Goal: Ask a question

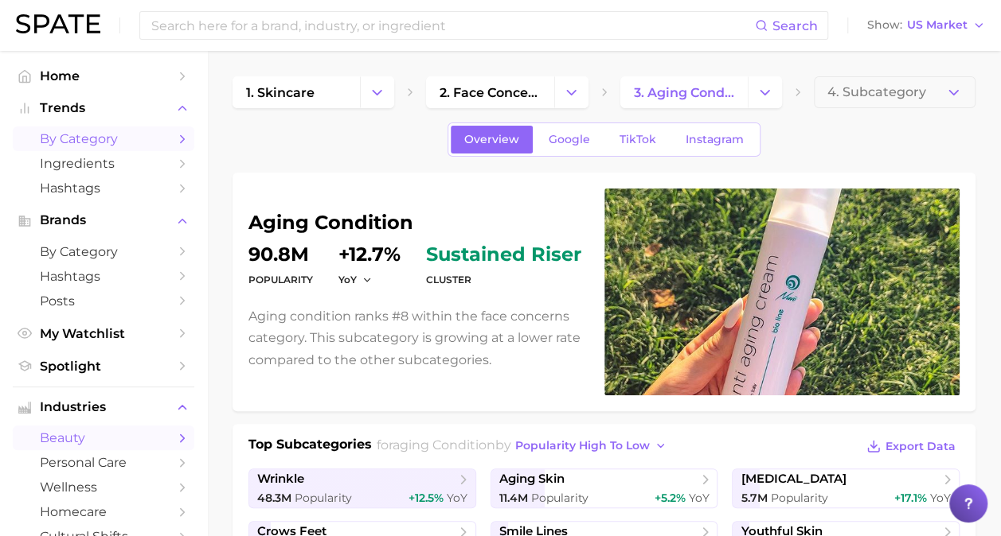
click at [146, 135] on span "by Category" at bounding box center [103, 138] width 127 height 15
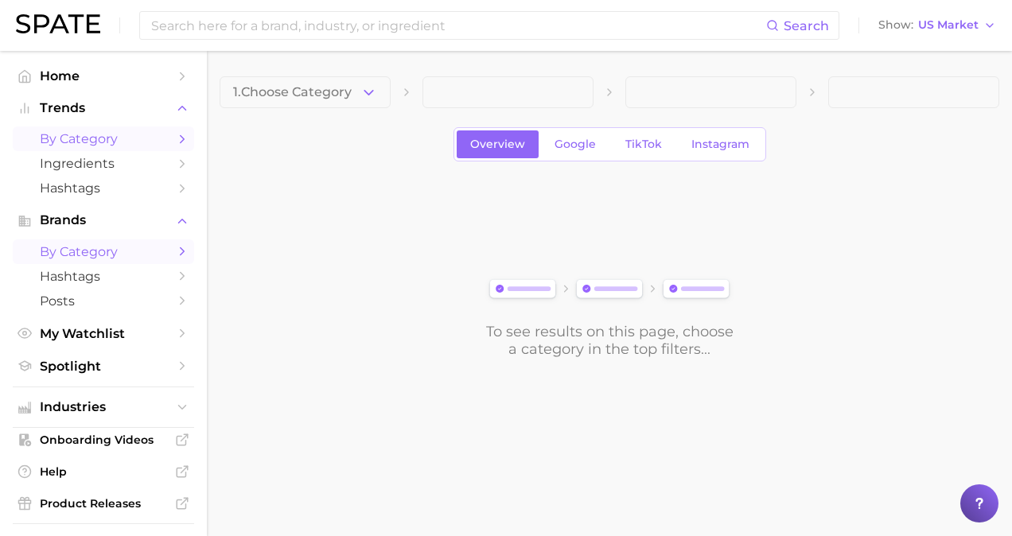
click at [119, 252] on span "by Category" at bounding box center [103, 251] width 127 height 15
click at [107, 370] on span "Spotlight" at bounding box center [103, 366] width 127 height 15
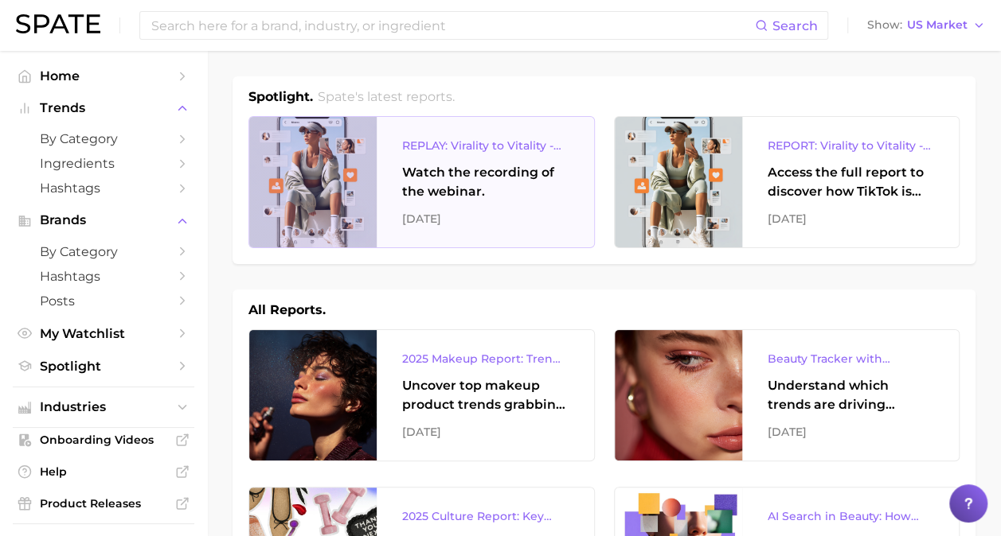
click at [473, 213] on div "[DATE]" at bounding box center [485, 218] width 166 height 19
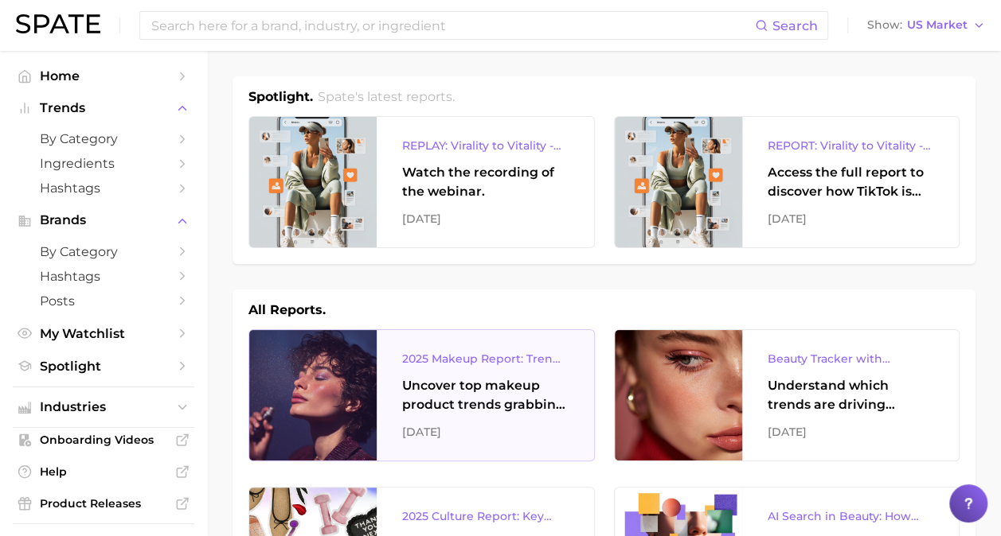
click at [372, 359] on div at bounding box center [312, 395] width 127 height 131
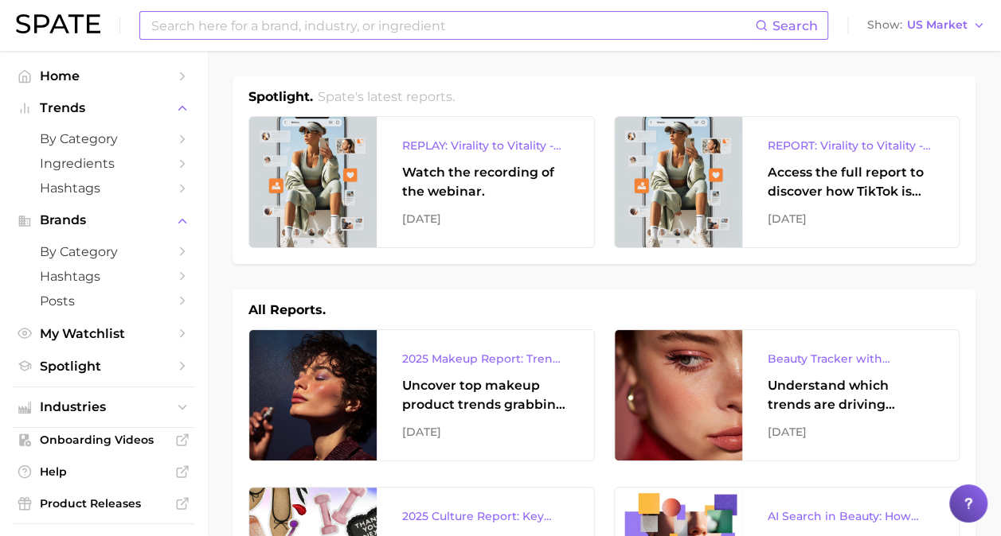
click at [348, 25] on input at bounding box center [452, 25] width 605 height 27
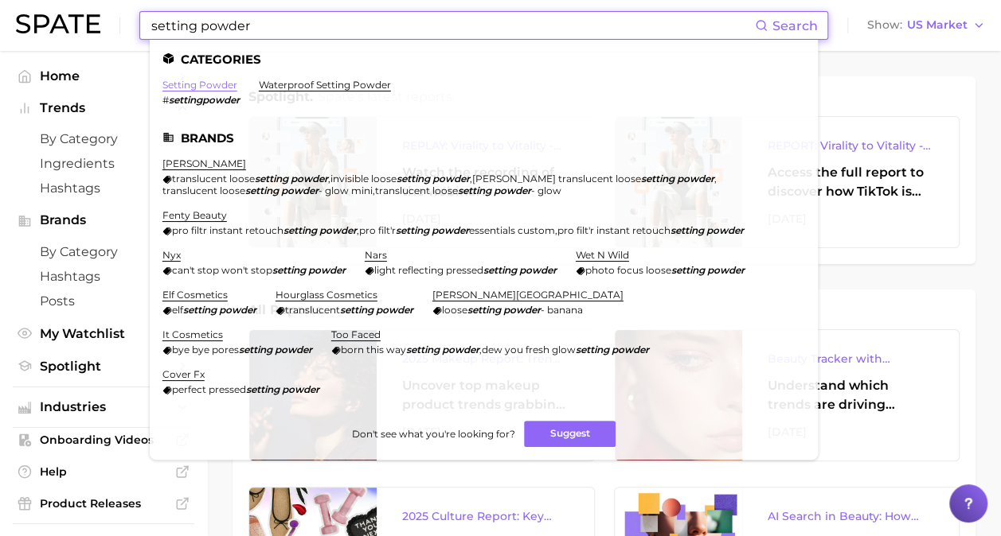
type input "setting powder"
click at [206, 89] on link "setting powder" at bounding box center [199, 85] width 75 height 12
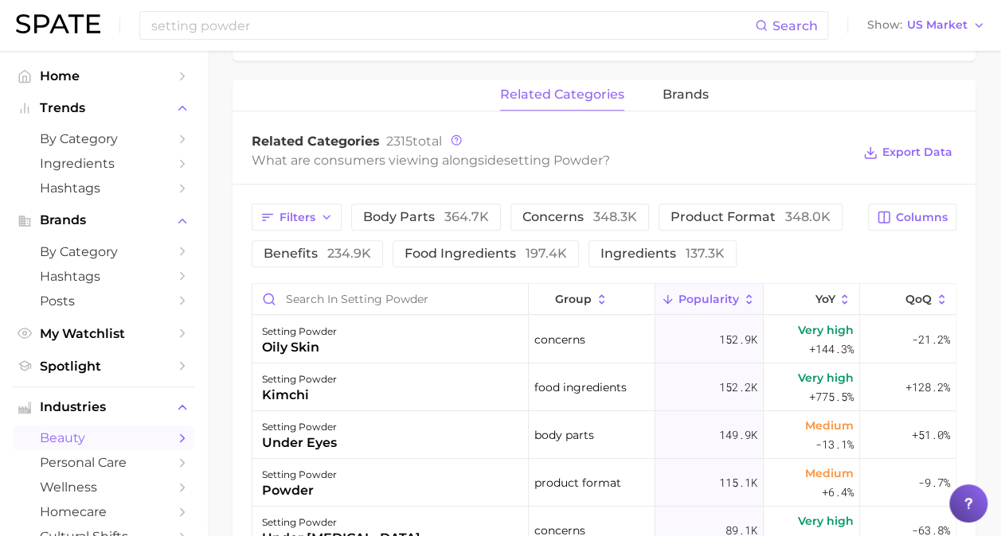
scroll to position [720, 0]
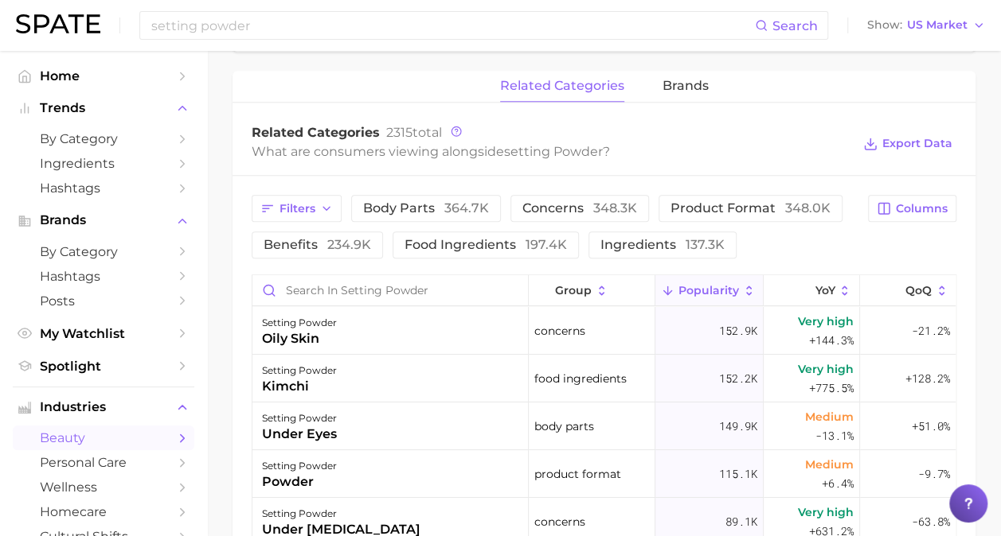
click at [981, 508] on div at bounding box center [968, 504] width 38 height 38
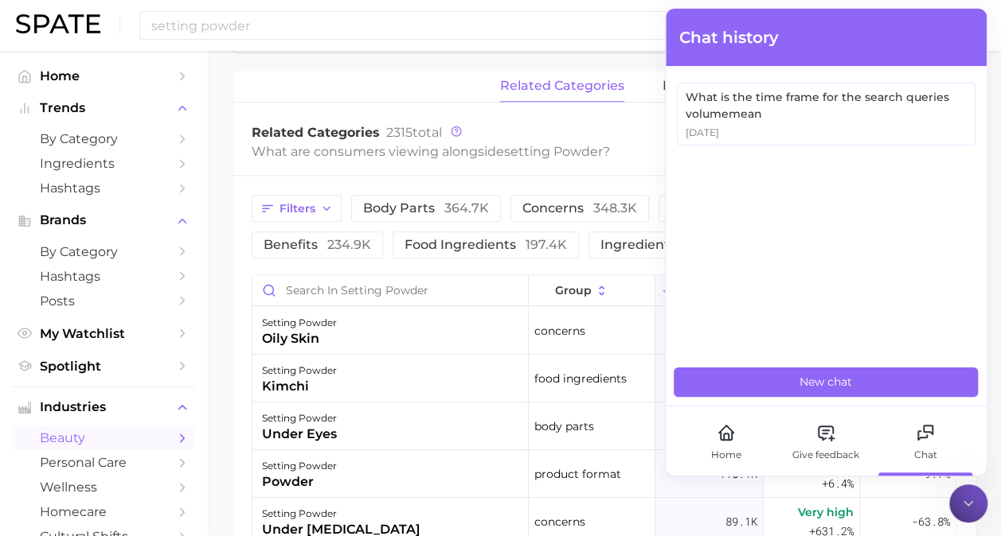
click at [835, 220] on div "What is the time frame for the search queries volumemean [DATE]" at bounding box center [825, 239] width 321 height 334
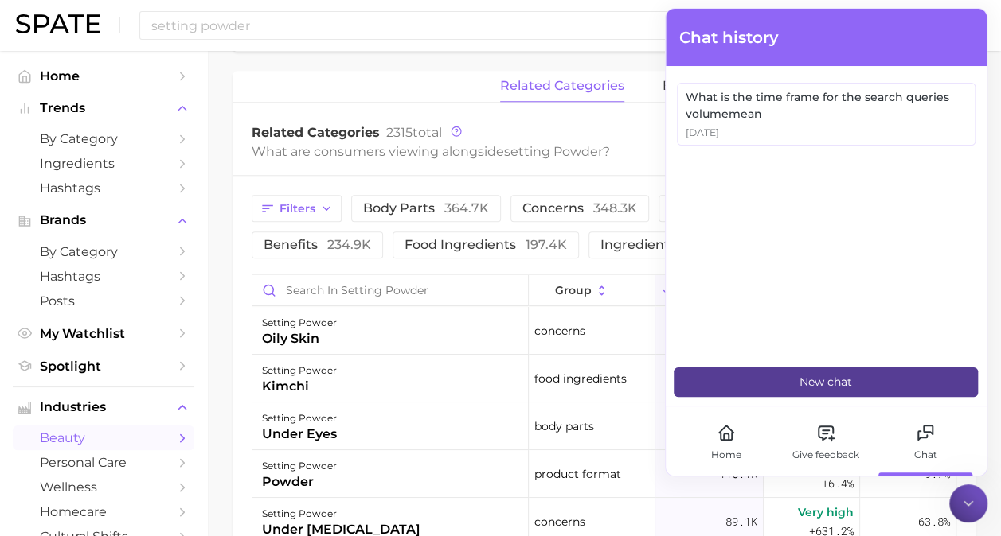
click at [782, 373] on button "New chat" at bounding box center [825, 382] width 304 height 29
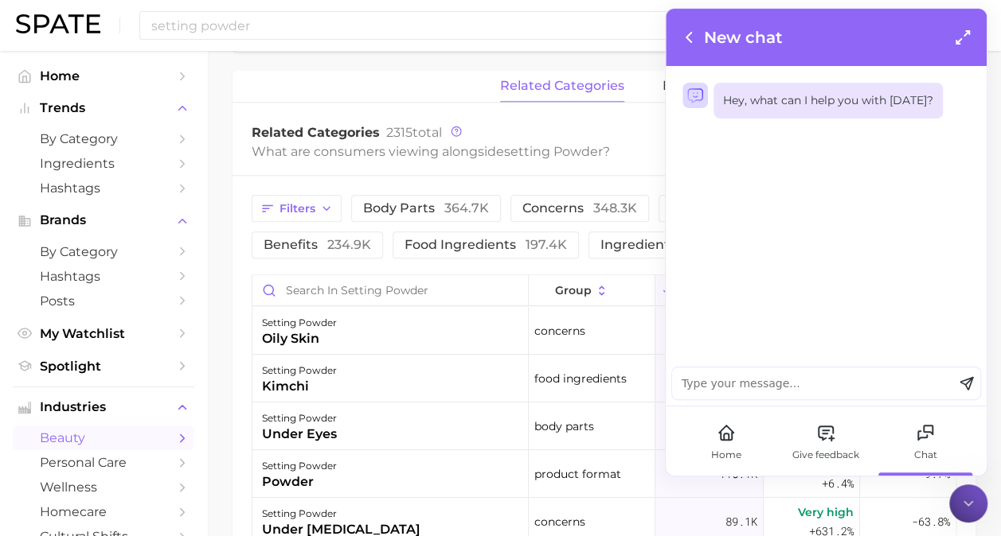
click at [763, 375] on textarea at bounding box center [812, 384] width 281 height 32
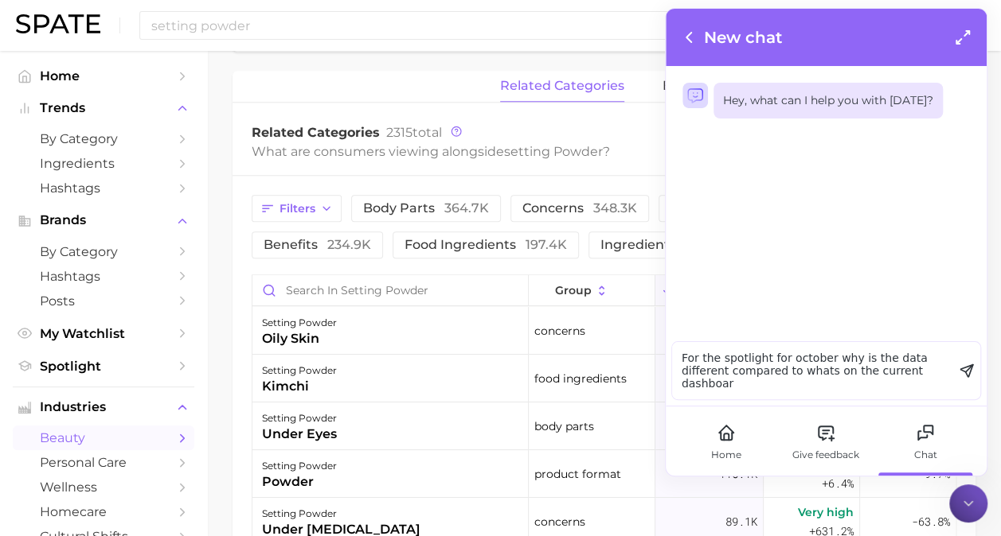
type textarea "For the spotlight for october why is the data different compared to whats on th…"
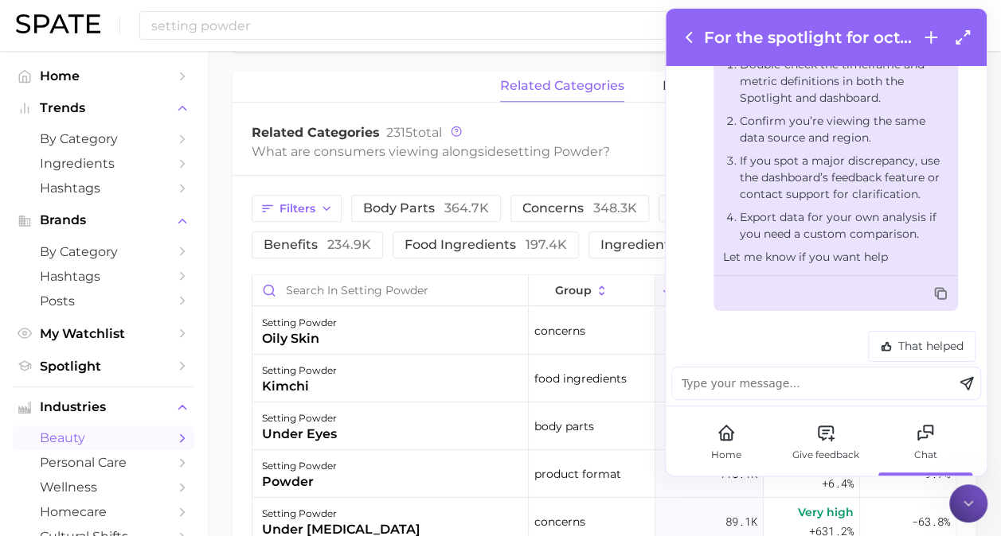
scroll to position [975, 0]
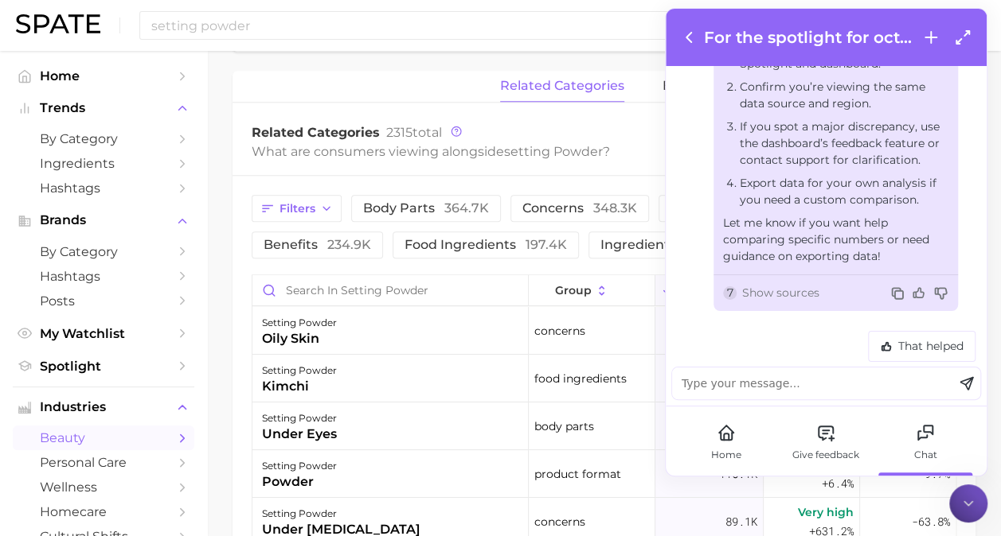
click at [479, 141] on div "What are consumers viewing alongside setting powder ?" at bounding box center [551, 151] width 599 height 21
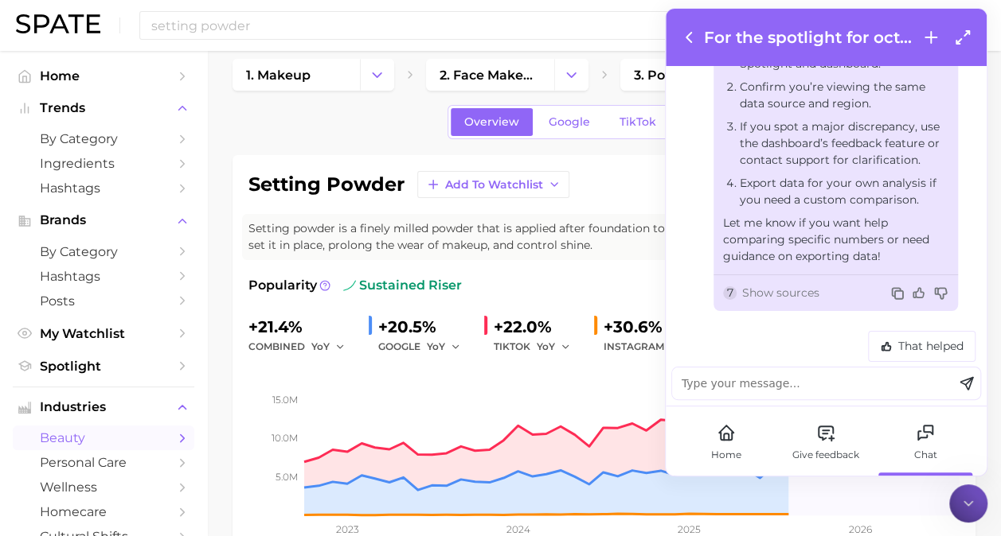
scroll to position [0, 0]
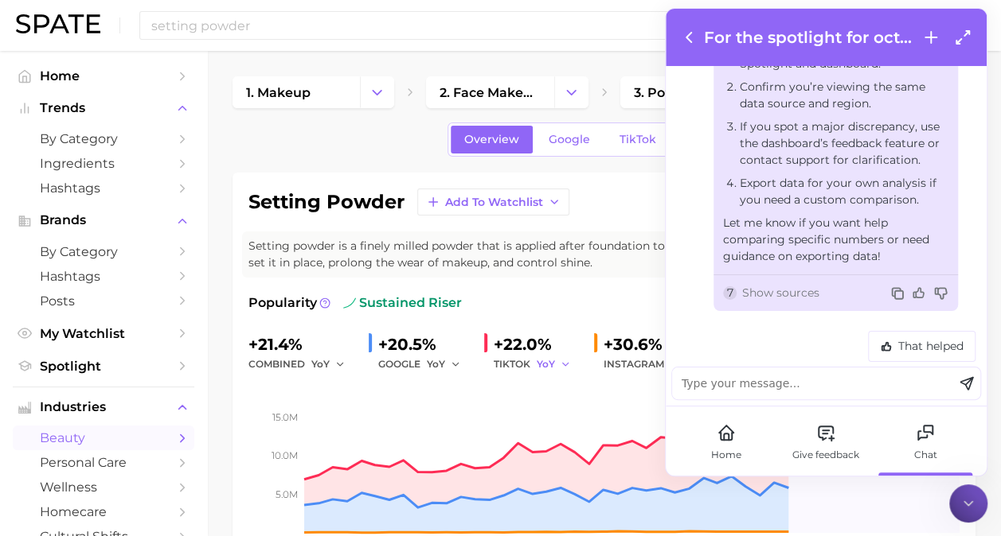
click at [560, 363] on icon "button" at bounding box center [565, 364] width 11 height 11
click at [562, 291] on div "setting powder Add to Watchlist Export Data Setting powder is a finely milled p…" at bounding box center [603, 381] width 711 height 384
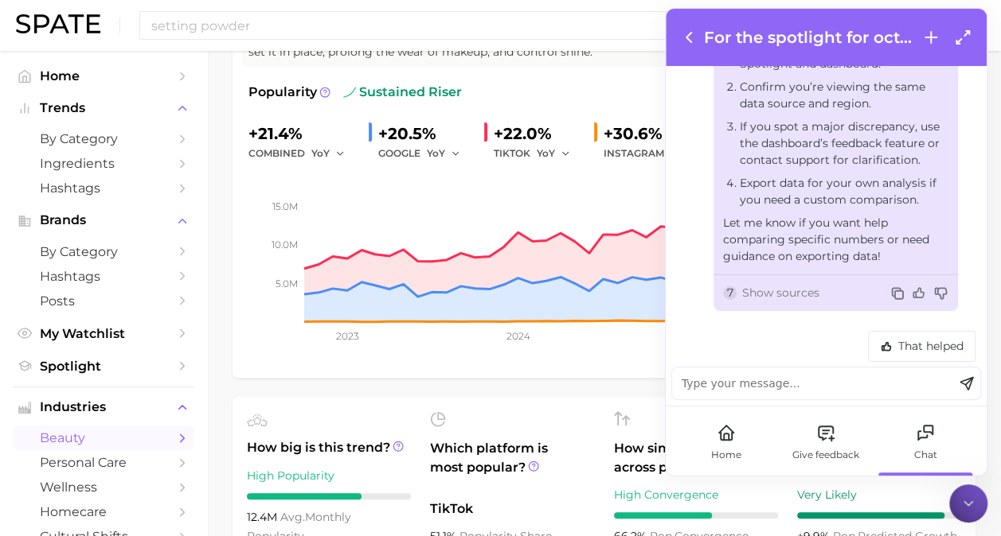
scroll to position [218, 0]
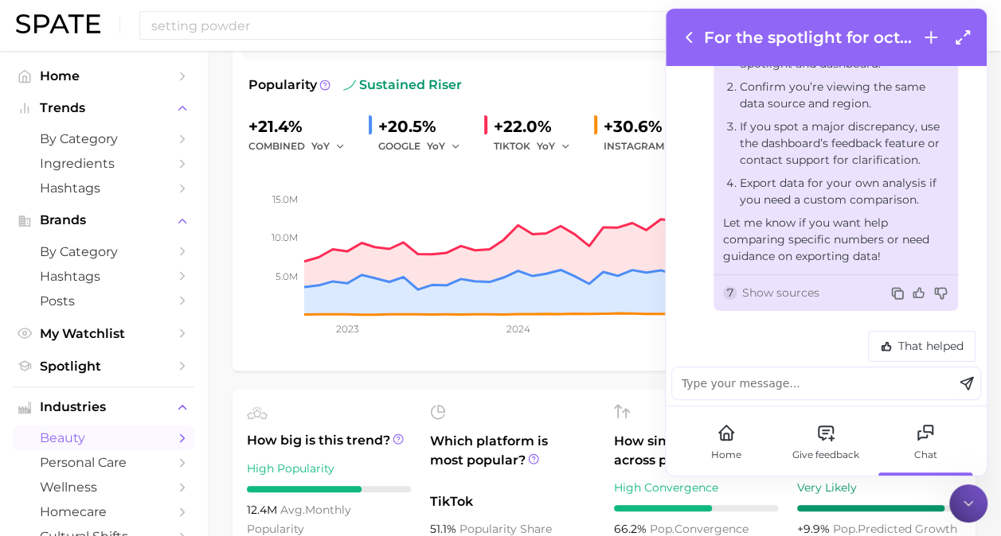
click at [686, 41] on icon at bounding box center [688, 37] width 19 height 19
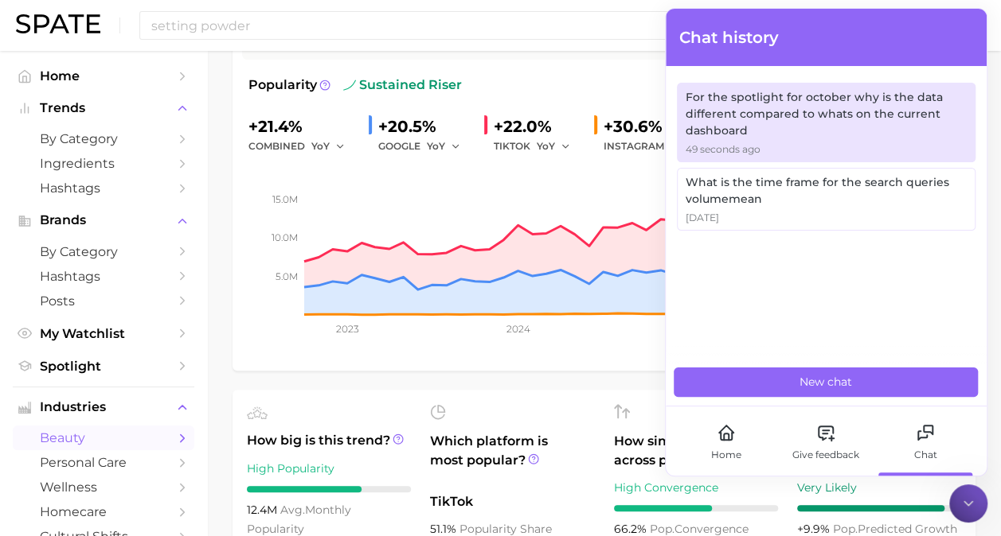
click at [812, 105] on div "For the spotlight for october why is the data different compared to whats on th…" at bounding box center [825, 114] width 280 height 50
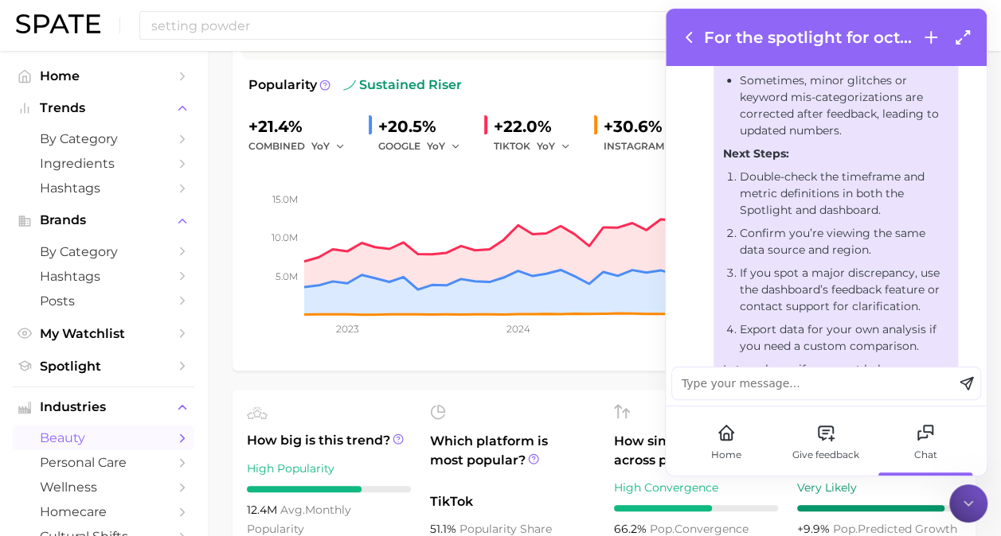
scroll to position [829, 0]
